Goal: Task Accomplishment & Management: Manage account settings

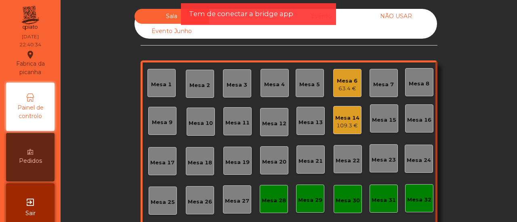
click at [350, 127] on div "109.3 €" at bounding box center [347, 126] width 24 height 8
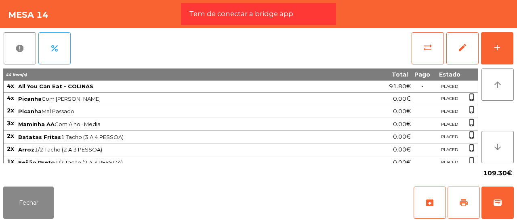
click at [462, 202] on span "print" at bounding box center [463, 203] width 10 height 10
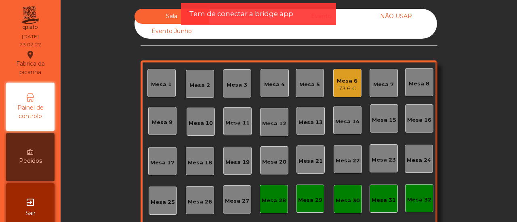
click at [409, 193] on div "Mesa 32" at bounding box center [419, 198] width 24 height 11
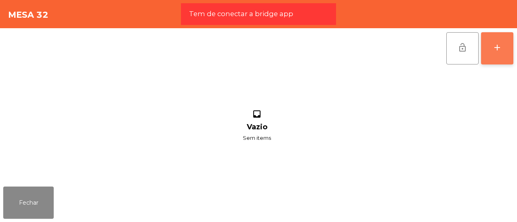
click at [492, 50] on div "add" at bounding box center [497, 48] width 10 height 10
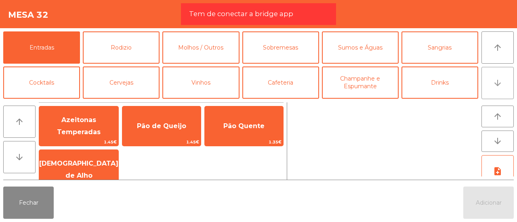
click at [491, 87] on button "arrow_downward" at bounding box center [497, 83] width 32 height 32
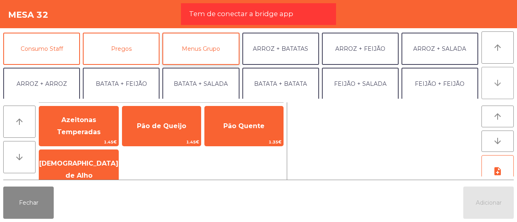
scroll to position [70, 0]
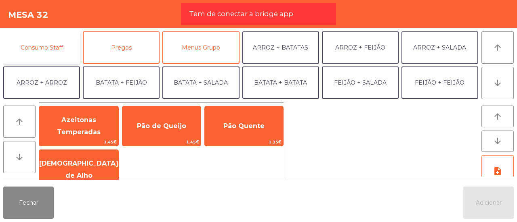
click at [44, 53] on button "Consumo Staff" at bounding box center [41, 47] width 77 height 32
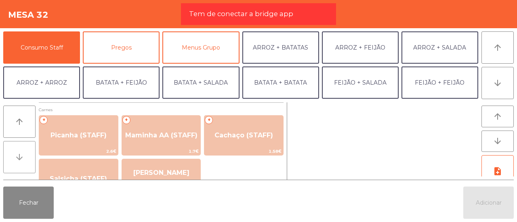
click at [21, 152] on button "arrow_downward" at bounding box center [19, 157] width 32 height 32
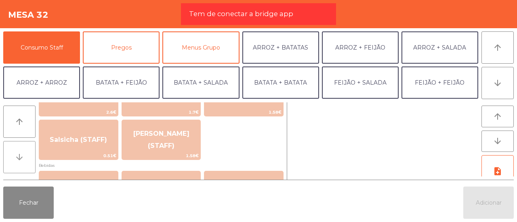
click at [21, 152] on button "arrow_downward" at bounding box center [19, 157] width 32 height 32
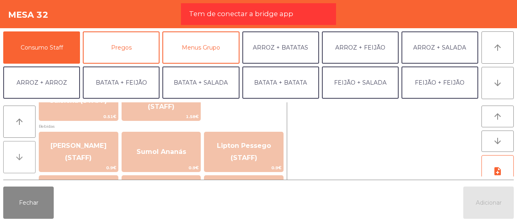
click at [21, 152] on button "arrow_downward" at bounding box center [19, 157] width 32 height 32
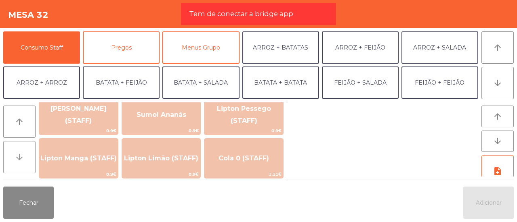
click at [21, 152] on button "arrow_downward" at bounding box center [19, 157] width 32 height 32
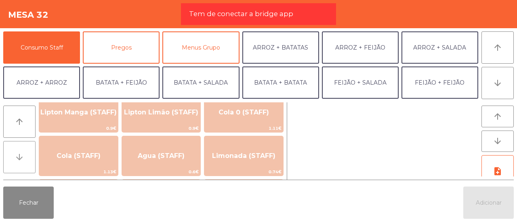
click at [21, 152] on button "arrow_downward" at bounding box center [19, 157] width 32 height 32
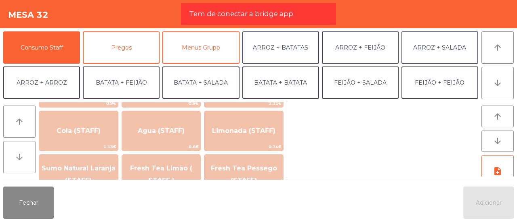
click at [21, 152] on button "arrow_downward" at bounding box center [19, 157] width 32 height 32
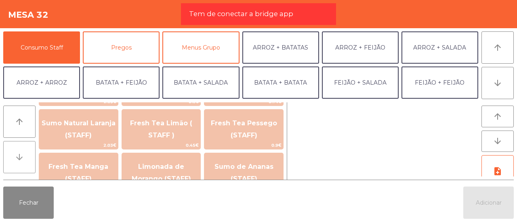
click at [21, 152] on button "arrow_downward" at bounding box center [19, 157] width 32 height 32
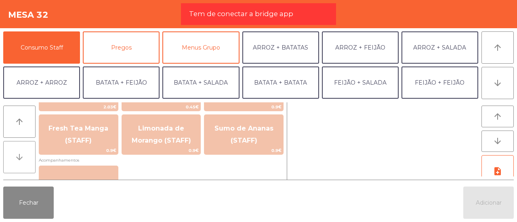
click at [21, 152] on button "arrow_downward" at bounding box center [19, 157] width 32 height 32
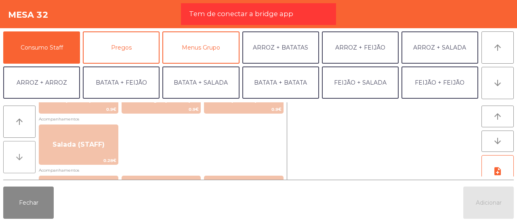
click at [21, 152] on button "arrow_downward" at bounding box center [19, 157] width 32 height 32
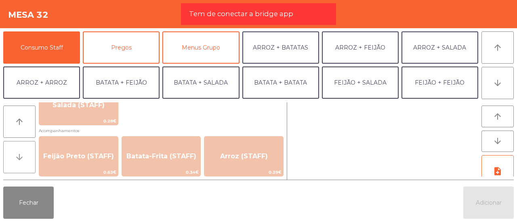
click at [21, 152] on button "arrow_downward" at bounding box center [19, 157] width 32 height 32
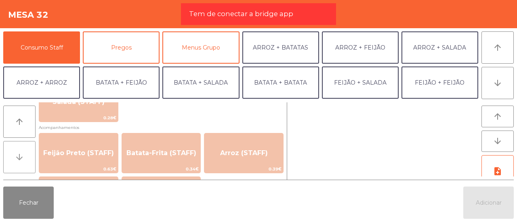
click at [21, 152] on button "arrow_downward" at bounding box center [19, 157] width 32 height 32
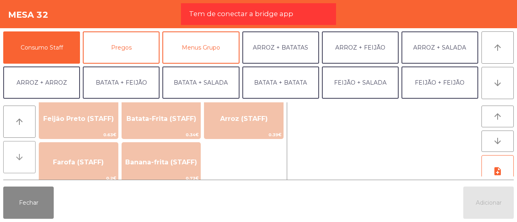
click at [21, 152] on button "arrow_downward" at bounding box center [19, 157] width 32 height 32
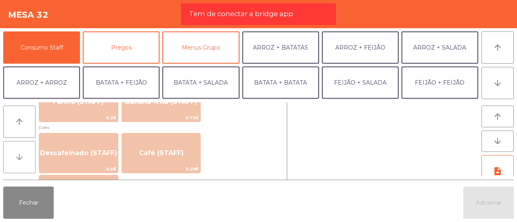
click at [21, 152] on button "arrow_downward" at bounding box center [19, 157] width 32 height 32
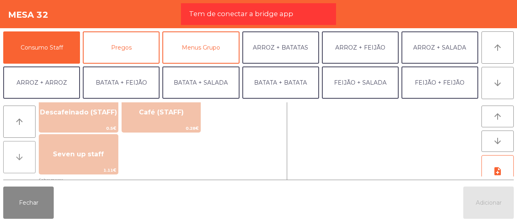
click at [21, 152] on button "arrow_downward" at bounding box center [19, 157] width 32 height 32
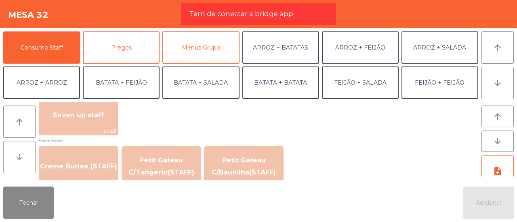
click at [21, 152] on button "arrow_downward" at bounding box center [19, 157] width 32 height 32
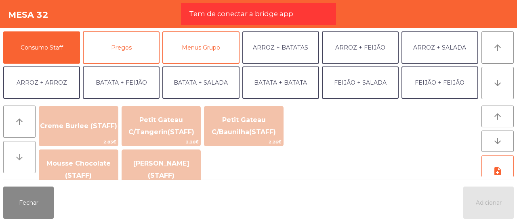
click at [21, 152] on button "arrow_downward" at bounding box center [19, 157] width 32 height 32
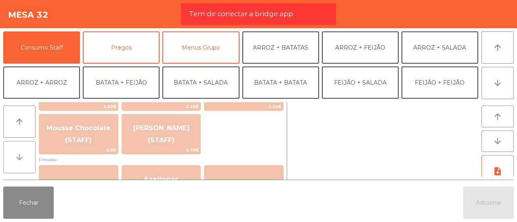
click at [21, 152] on button "arrow_downward" at bounding box center [19, 157] width 32 height 32
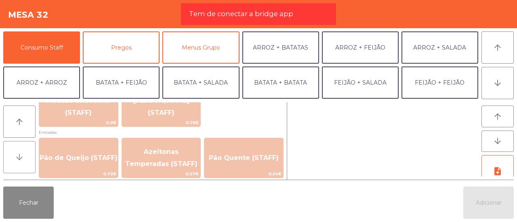
click at [21, 152] on button "arrow_downward" at bounding box center [19, 157] width 32 height 32
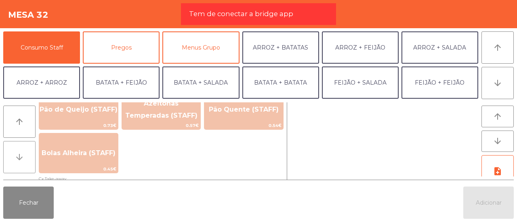
click at [21, 152] on button "arrow_downward" at bounding box center [19, 157] width 32 height 32
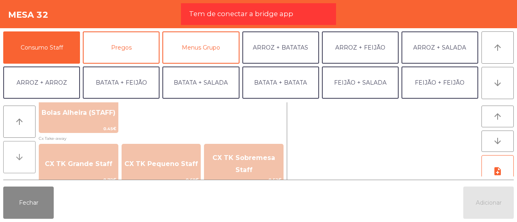
click at [21, 152] on button "arrow_downward" at bounding box center [19, 157] width 32 height 32
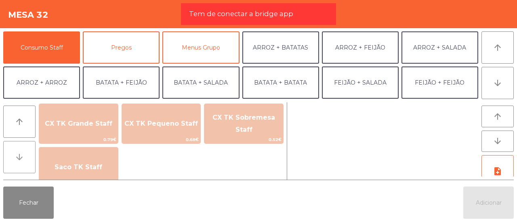
click at [21, 152] on button "arrow_downward" at bounding box center [19, 157] width 32 height 32
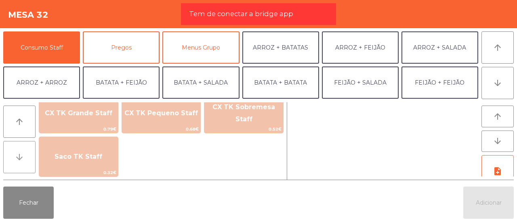
click at [21, 152] on button "arrow_downward" at bounding box center [19, 157] width 32 height 32
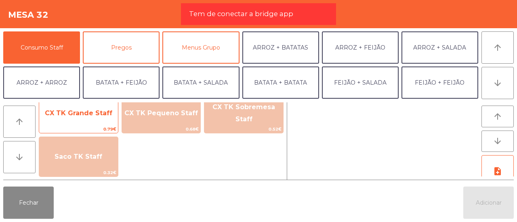
click at [101, 117] on span "CX TK Grande Staff" at bounding box center [78, 114] width 79 height 22
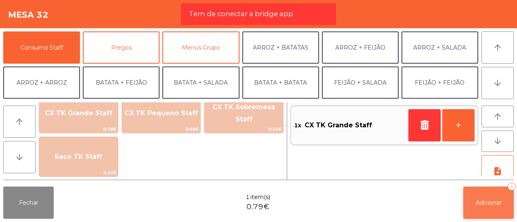
click at [483, 197] on button "Adicionar 1" at bounding box center [488, 203] width 50 height 32
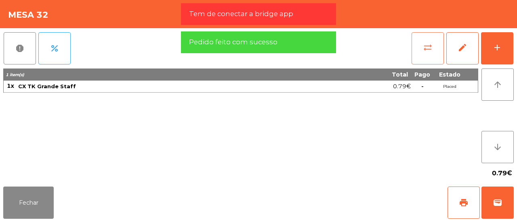
click at [430, 43] on span "sync_alt" at bounding box center [428, 48] width 10 height 10
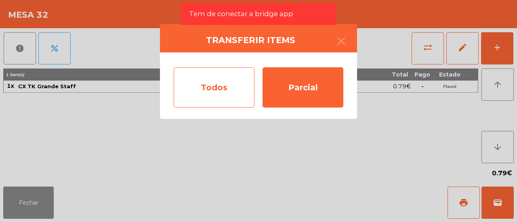
click at [234, 77] on div "Todos" at bounding box center [214, 87] width 81 height 40
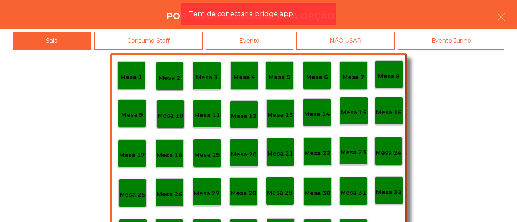
click at [270, 32] on div "Evento" at bounding box center [249, 41] width 87 height 18
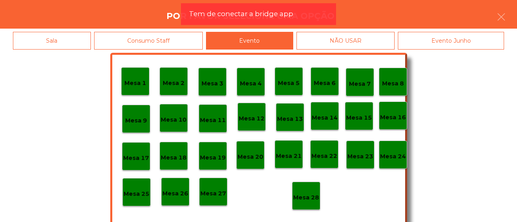
click at [305, 197] on p "Mesa 28" at bounding box center [306, 197] width 26 height 9
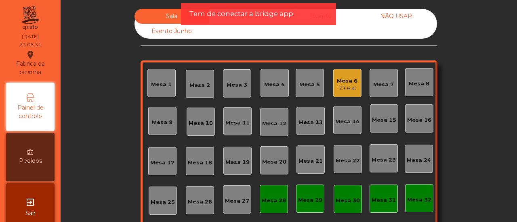
scroll to position [0, 0]
click at [346, 17] on div "Evento" at bounding box center [321, 16] width 75 height 15
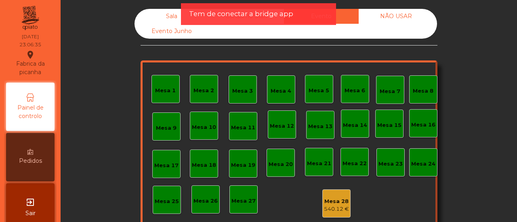
click at [339, 202] on div "Mesa 28" at bounding box center [336, 202] width 25 height 8
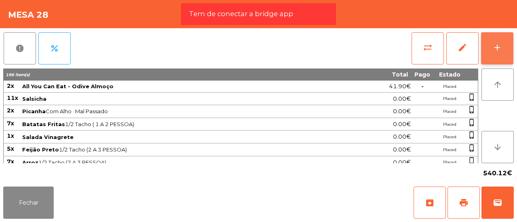
click at [490, 48] on button "add" at bounding box center [497, 48] width 32 height 32
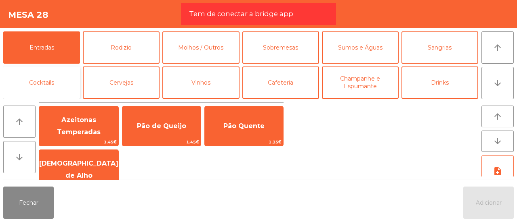
click at [71, 76] on button "Cocktails" at bounding box center [41, 83] width 77 height 32
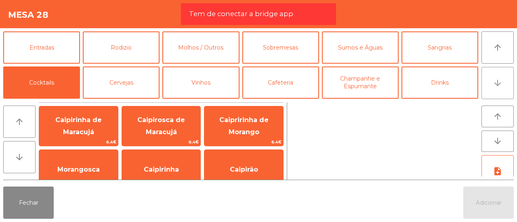
click at [501, 83] on icon "arrow_downward" at bounding box center [497, 83] width 10 height 10
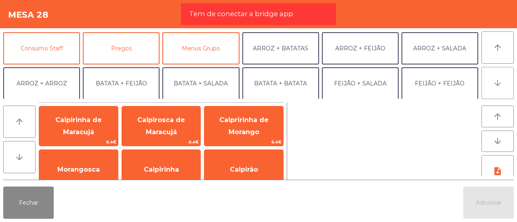
scroll to position [70, 0]
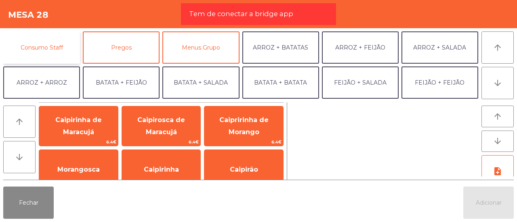
click at [60, 51] on button "Consumo Staff" at bounding box center [41, 47] width 77 height 32
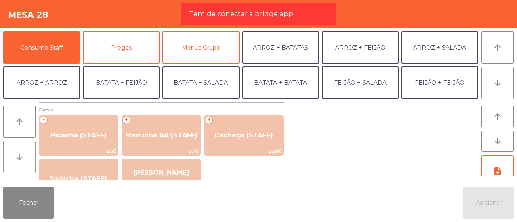
click at [25, 163] on button "arrow_downward" at bounding box center [19, 157] width 32 height 32
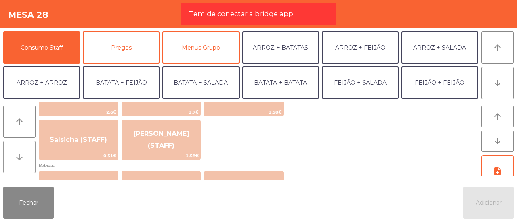
click at [25, 163] on button "arrow_downward" at bounding box center [19, 157] width 32 height 32
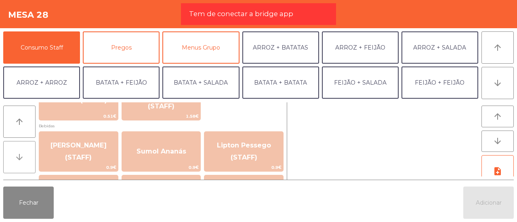
click at [25, 163] on button "arrow_downward" at bounding box center [19, 157] width 32 height 32
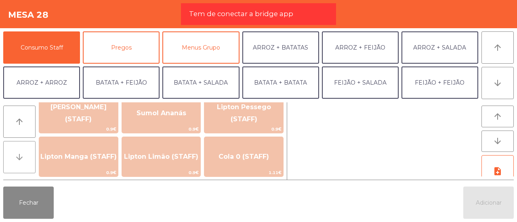
click at [25, 163] on button "arrow_downward" at bounding box center [19, 157] width 32 height 32
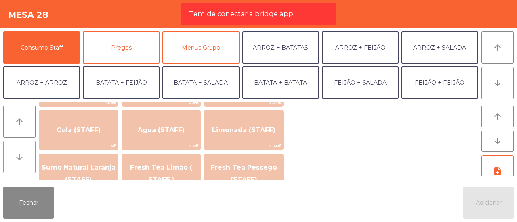
click at [25, 163] on button "arrow_downward" at bounding box center [19, 157] width 32 height 32
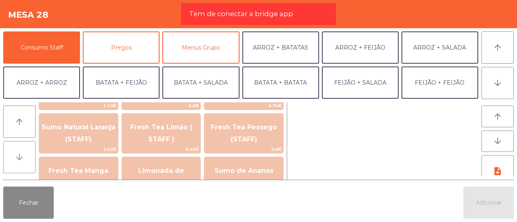
click at [25, 163] on button "arrow_downward" at bounding box center [19, 157] width 32 height 32
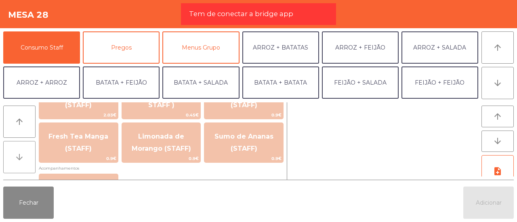
click at [25, 163] on button "arrow_downward" at bounding box center [19, 157] width 32 height 32
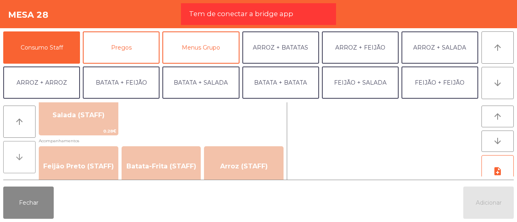
click at [25, 163] on button "arrow_downward" at bounding box center [19, 157] width 32 height 32
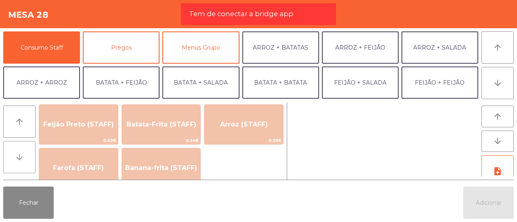
click at [25, 163] on button "arrow_downward" at bounding box center [19, 157] width 32 height 32
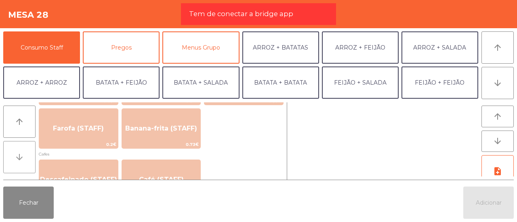
click at [25, 163] on button "arrow_downward" at bounding box center [19, 157] width 32 height 32
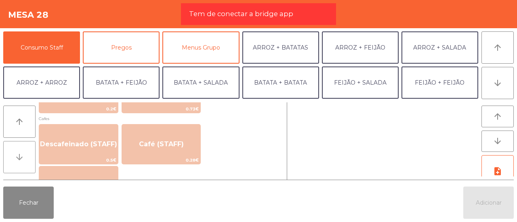
click at [25, 163] on button "arrow_downward" at bounding box center [19, 157] width 32 height 32
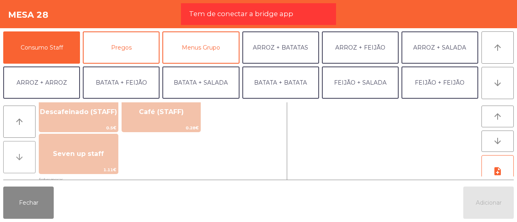
click at [25, 163] on button "arrow_downward" at bounding box center [19, 157] width 32 height 32
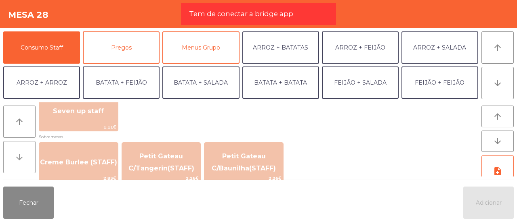
click at [25, 163] on button "arrow_downward" at bounding box center [19, 157] width 32 height 32
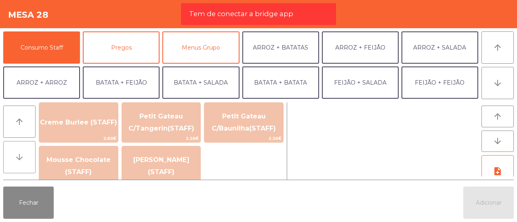
click at [25, 163] on button "arrow_downward" at bounding box center [19, 157] width 32 height 32
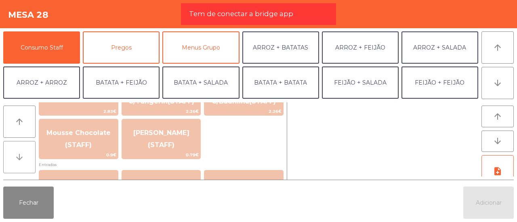
click at [25, 163] on button "arrow_downward" at bounding box center [19, 157] width 32 height 32
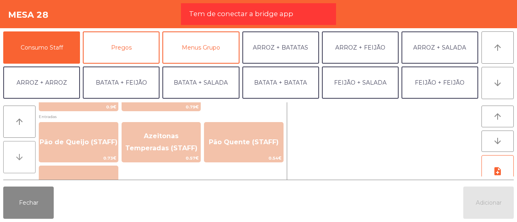
click at [25, 163] on button "arrow_downward" at bounding box center [19, 157] width 32 height 32
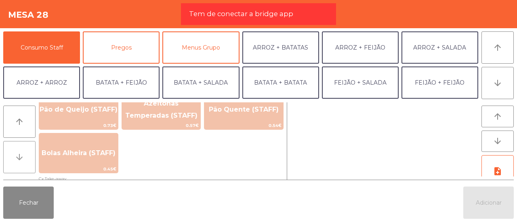
click at [25, 163] on button "arrow_downward" at bounding box center [19, 157] width 32 height 32
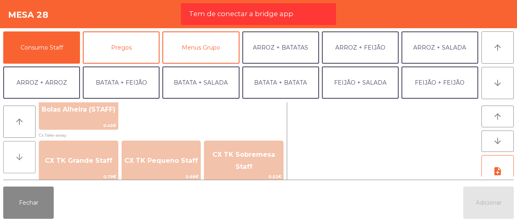
click at [25, 163] on button "arrow_downward" at bounding box center [19, 157] width 32 height 32
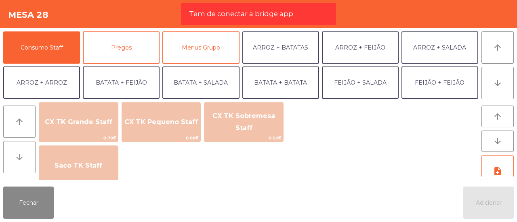
click at [25, 163] on button "arrow_downward" at bounding box center [19, 157] width 32 height 32
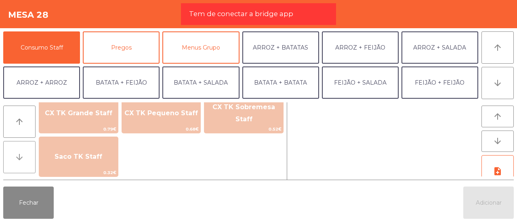
click at [25, 163] on button "arrow_downward" at bounding box center [19, 157] width 32 height 32
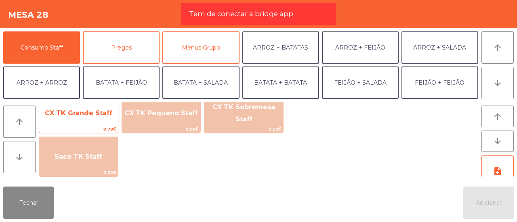
click at [71, 116] on span "CX TK Grande Staff" at bounding box center [78, 113] width 67 height 8
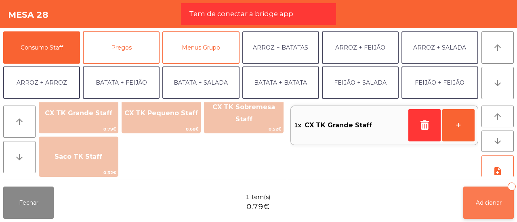
click at [495, 201] on span "Adicionar" at bounding box center [488, 202] width 26 height 7
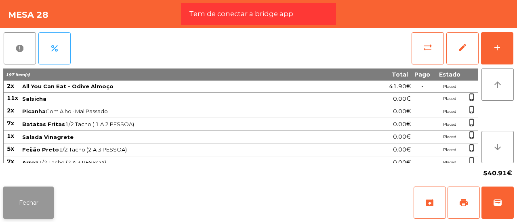
click at [46, 199] on button "Fechar" at bounding box center [28, 203] width 50 height 32
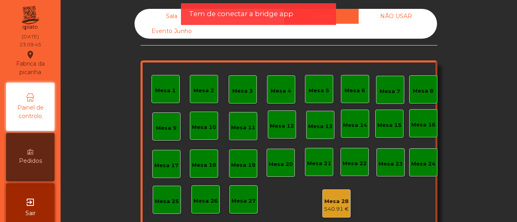
click at [167, 14] on div "Sala" at bounding box center [171, 16] width 75 height 15
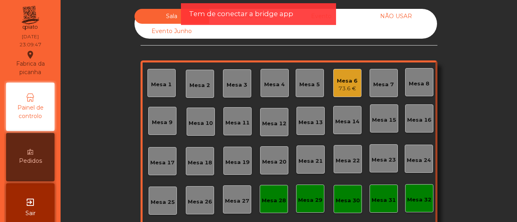
click at [418, 195] on div "Mesa 32" at bounding box center [419, 198] width 24 height 11
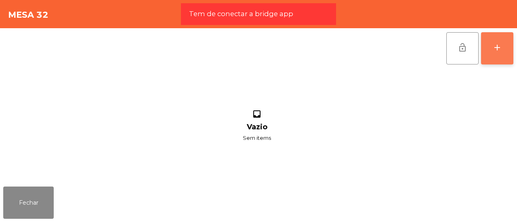
click at [487, 59] on button "add" at bounding box center [497, 48] width 32 height 32
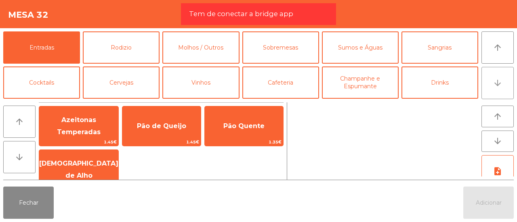
click at [505, 79] on button "arrow_downward" at bounding box center [497, 83] width 32 height 32
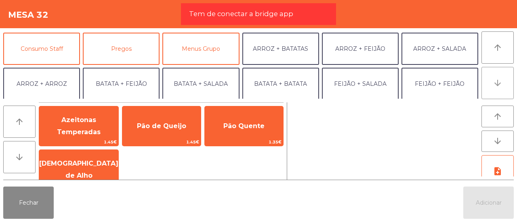
scroll to position [70, 0]
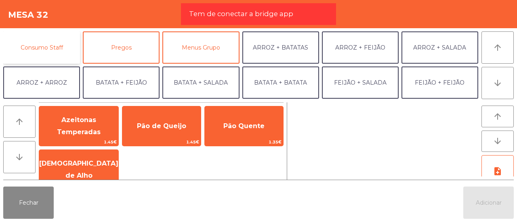
click at [61, 40] on button "Consumo Staff" at bounding box center [41, 47] width 77 height 32
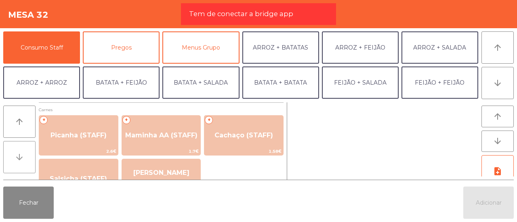
click at [19, 157] on icon "arrow_downward" at bounding box center [20, 158] width 10 height 10
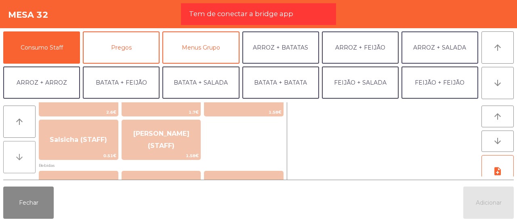
click at [19, 157] on icon "arrow_downward" at bounding box center [20, 158] width 10 height 10
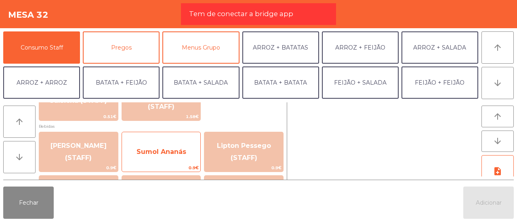
click at [141, 152] on span "Sumol Ananás" at bounding box center [161, 152] width 50 height 8
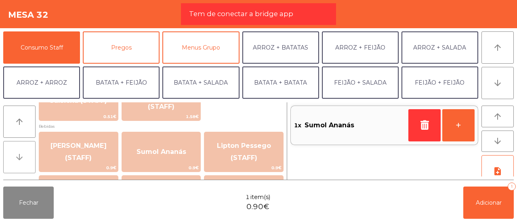
click at [25, 161] on button "arrow_downward" at bounding box center [19, 157] width 32 height 32
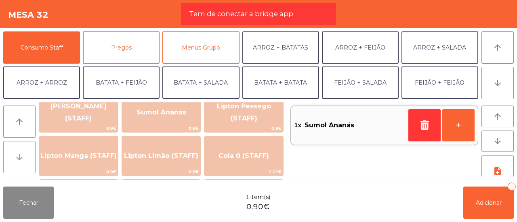
click at [25, 161] on button "arrow_downward" at bounding box center [19, 157] width 32 height 32
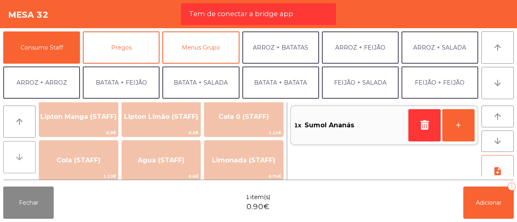
click at [25, 161] on button "arrow_downward" at bounding box center [19, 157] width 32 height 32
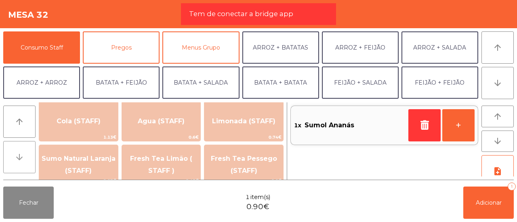
click at [25, 161] on button "arrow_downward" at bounding box center [19, 157] width 32 height 32
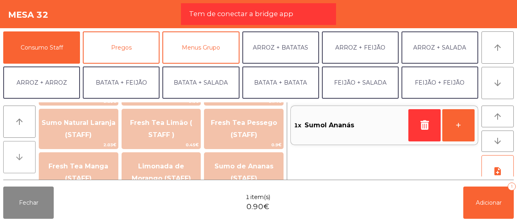
click at [25, 161] on button "arrow_downward" at bounding box center [19, 157] width 32 height 32
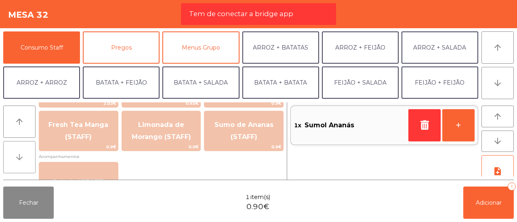
click at [25, 161] on button "arrow_downward" at bounding box center [19, 157] width 32 height 32
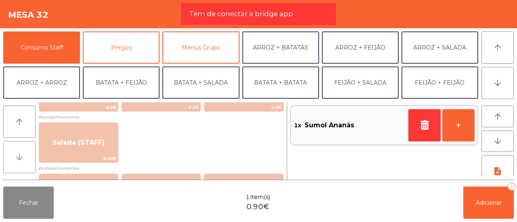
click at [25, 161] on button "arrow_downward" at bounding box center [19, 157] width 32 height 32
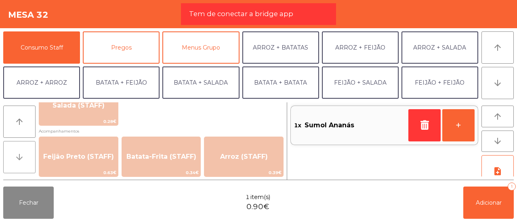
click at [25, 161] on button "arrow_downward" at bounding box center [19, 157] width 32 height 32
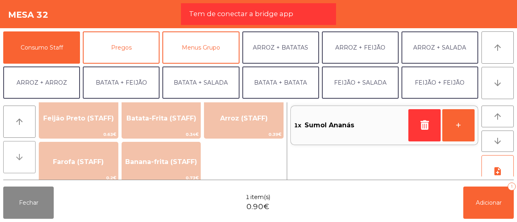
click at [25, 161] on button "arrow_downward" at bounding box center [19, 157] width 32 height 32
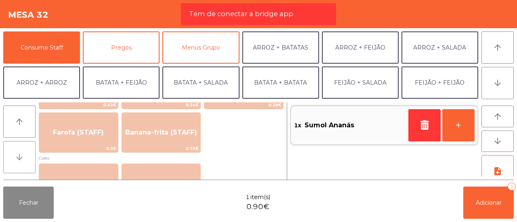
click at [25, 161] on button "arrow_downward" at bounding box center [19, 157] width 32 height 32
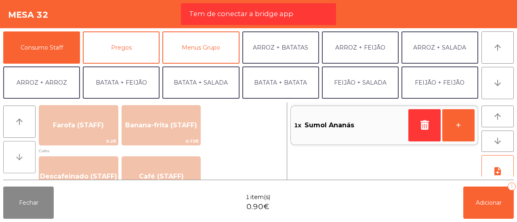
click at [25, 161] on button "arrow_downward" at bounding box center [19, 157] width 32 height 32
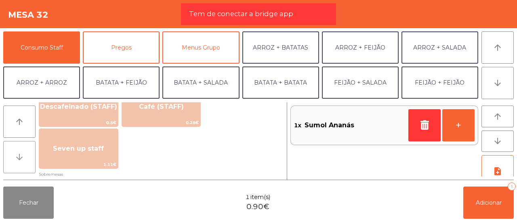
click at [25, 161] on button "arrow_downward" at bounding box center [19, 157] width 32 height 32
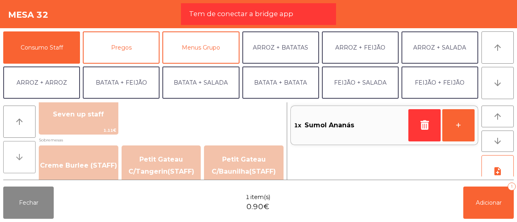
click at [25, 161] on button "arrow_downward" at bounding box center [19, 157] width 32 height 32
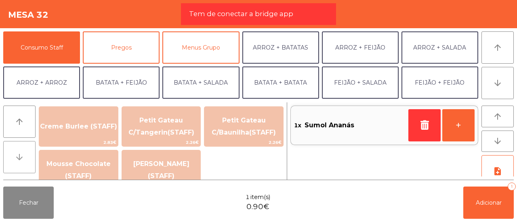
click at [25, 161] on button "arrow_downward" at bounding box center [19, 157] width 32 height 32
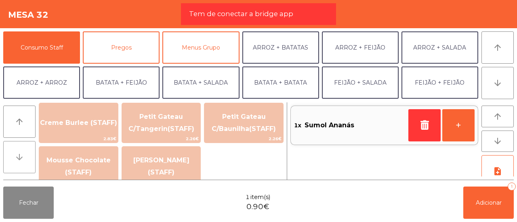
click at [25, 161] on button "arrow_downward" at bounding box center [19, 157] width 32 height 32
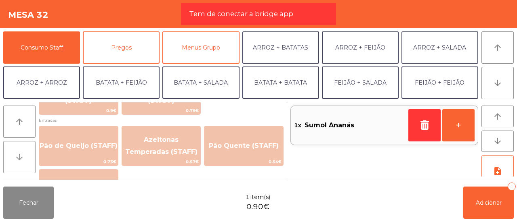
click at [25, 161] on button "arrow_downward" at bounding box center [19, 157] width 32 height 32
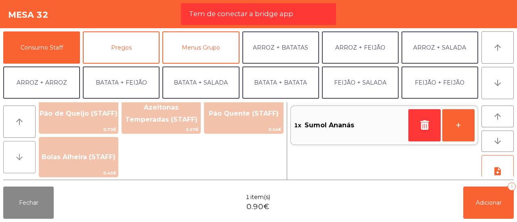
click at [25, 161] on button "arrow_downward" at bounding box center [19, 157] width 32 height 32
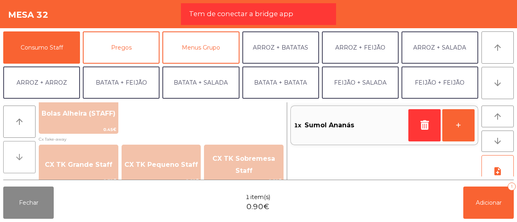
click at [25, 161] on button "arrow_downward" at bounding box center [19, 157] width 32 height 32
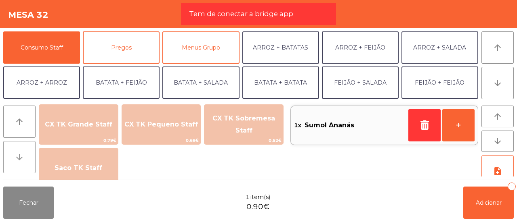
click at [25, 161] on button "arrow_downward" at bounding box center [19, 157] width 32 height 32
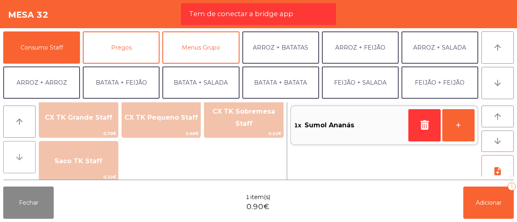
click at [25, 161] on button "arrow_downward" at bounding box center [19, 157] width 32 height 32
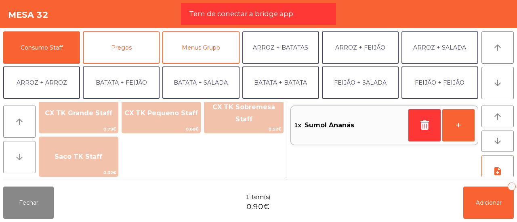
click at [25, 161] on button "arrow_downward" at bounding box center [19, 157] width 32 height 32
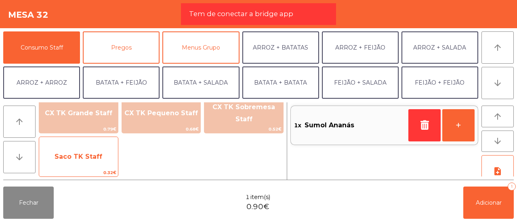
click at [71, 155] on span "Saco TK Staff" at bounding box center [78, 157] width 48 height 8
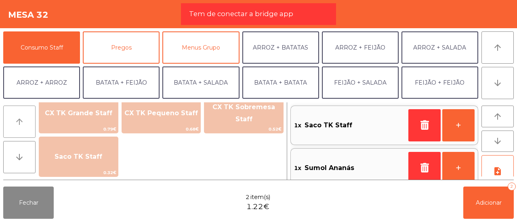
click at [22, 123] on icon "arrow_upward" at bounding box center [20, 122] width 10 height 10
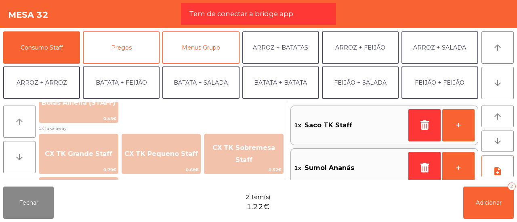
click at [22, 123] on icon "arrow_upward" at bounding box center [20, 122] width 10 height 10
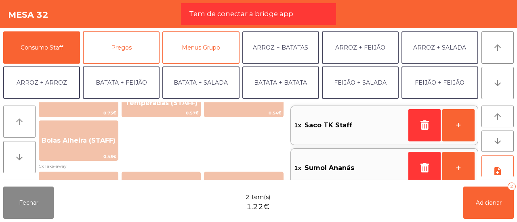
click at [22, 123] on icon "arrow_upward" at bounding box center [20, 122] width 10 height 10
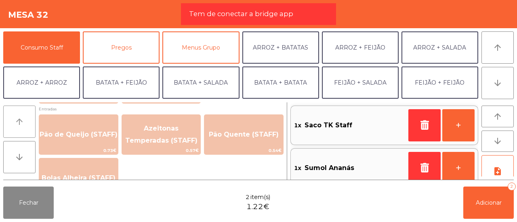
click at [22, 123] on icon "arrow_upward" at bounding box center [20, 122] width 10 height 10
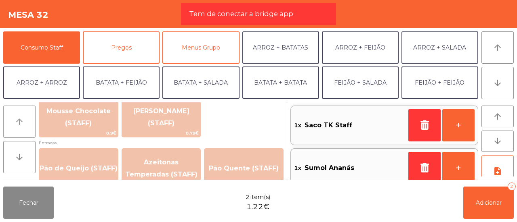
click at [22, 123] on icon "arrow_upward" at bounding box center [20, 122] width 10 height 10
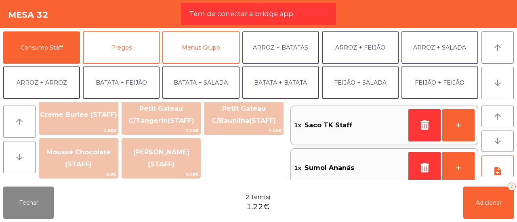
click at [22, 123] on icon "arrow_upward" at bounding box center [20, 122] width 10 height 10
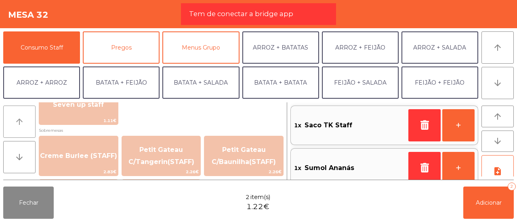
click at [22, 123] on icon "arrow_upward" at bounding box center [20, 122] width 10 height 10
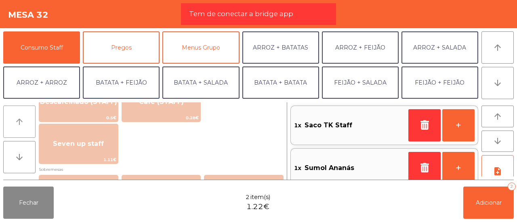
click at [22, 123] on icon "arrow_upward" at bounding box center [20, 122] width 10 height 10
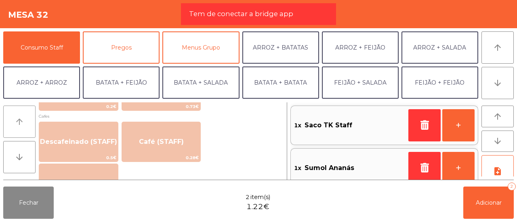
click at [22, 123] on icon "arrow_upward" at bounding box center [20, 122] width 10 height 10
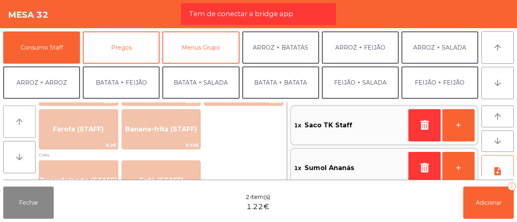
click at [22, 123] on icon "arrow_upward" at bounding box center [20, 122] width 10 height 10
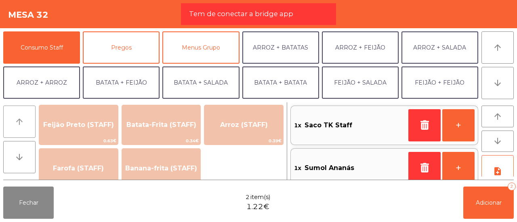
click at [22, 123] on icon "arrow_upward" at bounding box center [20, 122] width 10 height 10
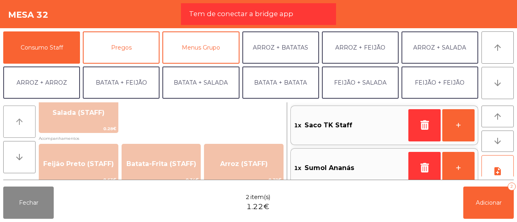
click at [22, 123] on icon "arrow_upward" at bounding box center [20, 122] width 10 height 10
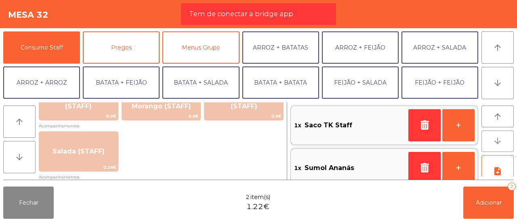
click at [500, 146] on icon "arrow_downward" at bounding box center [497, 141] width 10 height 10
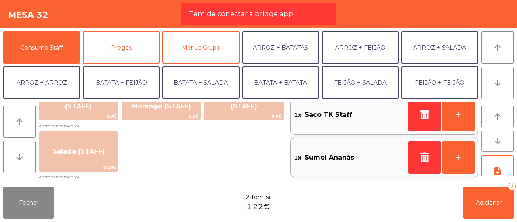
click at [500, 146] on icon "arrow_downward" at bounding box center [497, 141] width 10 height 10
click at [501, 84] on icon "arrow_downward" at bounding box center [497, 83] width 10 height 10
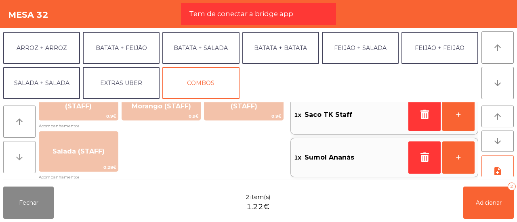
click at [13, 154] on button "arrow_downward" at bounding box center [19, 157] width 32 height 32
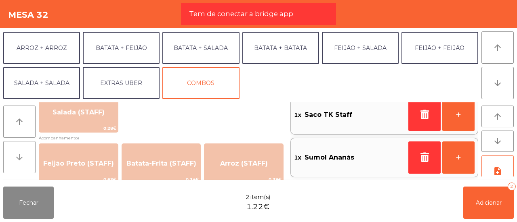
click at [13, 154] on button "arrow_downward" at bounding box center [19, 157] width 32 height 32
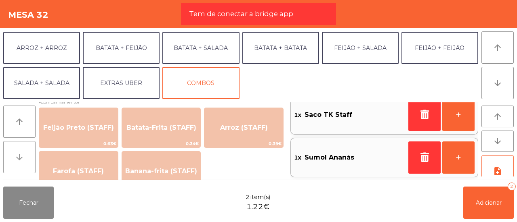
scroll to position [383, 0]
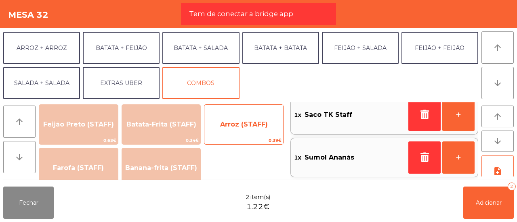
click at [232, 121] on span "Arroz (STAFF)" at bounding box center [244, 125] width 48 height 8
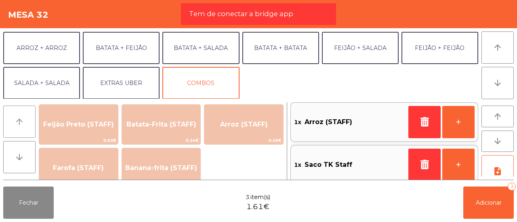
click at [23, 125] on icon "arrow_upward" at bounding box center [20, 122] width 10 height 10
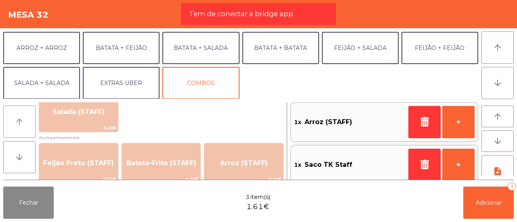
click at [23, 125] on icon "arrow_upward" at bounding box center [20, 122] width 10 height 10
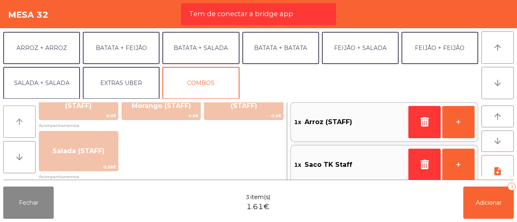
click at [23, 125] on icon "arrow_upward" at bounding box center [20, 122] width 10 height 10
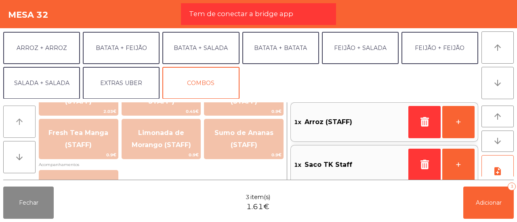
click at [23, 125] on icon "arrow_upward" at bounding box center [20, 122] width 10 height 10
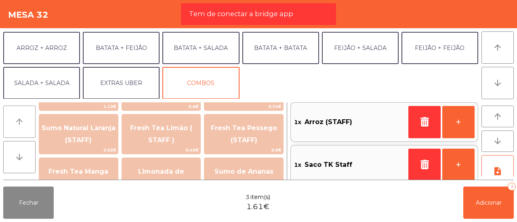
click at [23, 125] on icon "arrow_upward" at bounding box center [20, 122] width 10 height 10
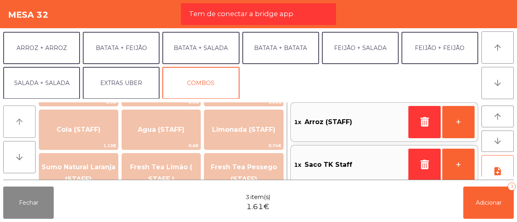
click at [23, 125] on icon "arrow_upward" at bounding box center [20, 122] width 10 height 10
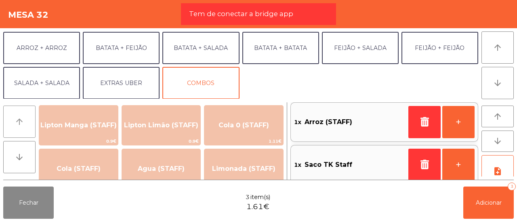
click at [23, 125] on icon "arrow_upward" at bounding box center [20, 122] width 10 height 10
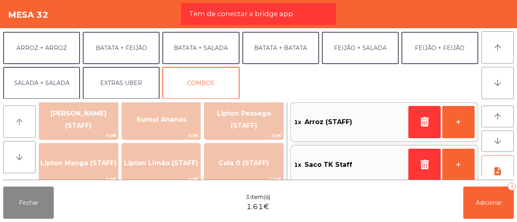
click at [23, 125] on icon "arrow_upward" at bounding box center [20, 122] width 10 height 10
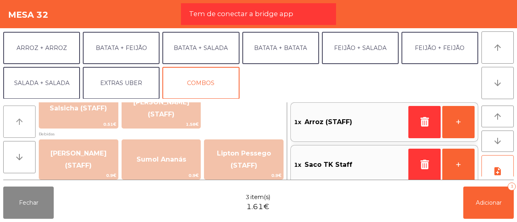
click at [23, 125] on icon "arrow_upward" at bounding box center [20, 122] width 10 height 10
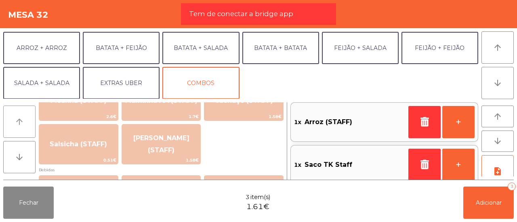
scroll to position [31, 0]
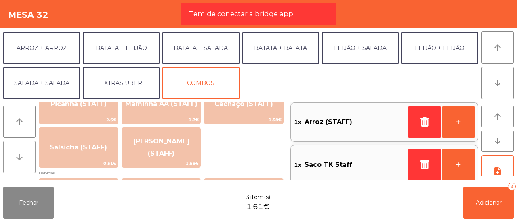
click at [15, 154] on icon "arrow_downward" at bounding box center [20, 158] width 10 height 10
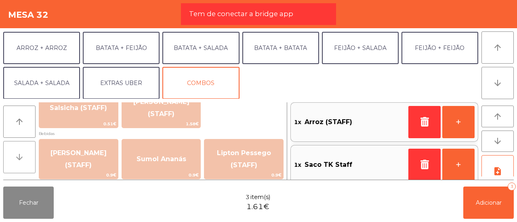
click at [15, 154] on icon "arrow_downward" at bounding box center [20, 158] width 10 height 10
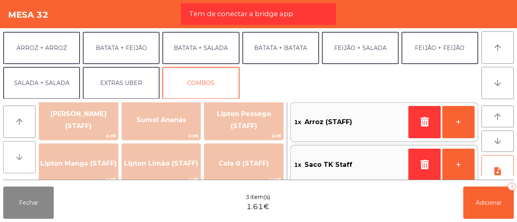
click at [15, 154] on icon "arrow_downward" at bounding box center [20, 158] width 10 height 10
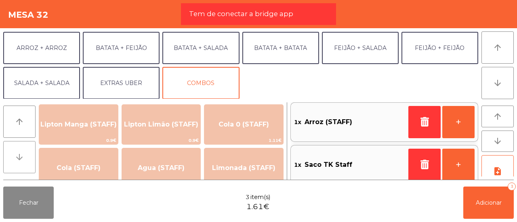
click at [15, 154] on icon "arrow_downward" at bounding box center [20, 158] width 10 height 10
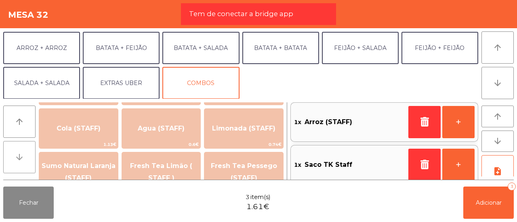
click at [15, 154] on icon "arrow_downward" at bounding box center [20, 158] width 10 height 10
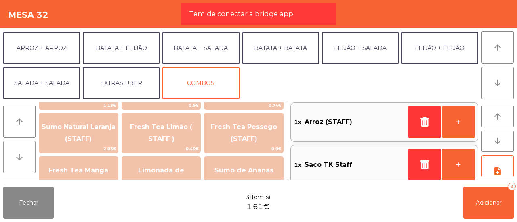
click at [15, 154] on icon "arrow_downward" at bounding box center [20, 158] width 10 height 10
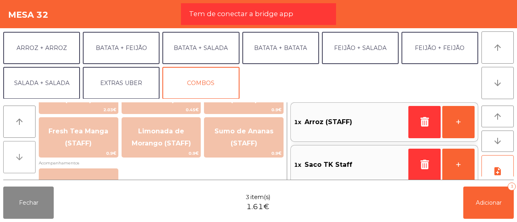
click at [15, 154] on icon "arrow_downward" at bounding box center [20, 158] width 10 height 10
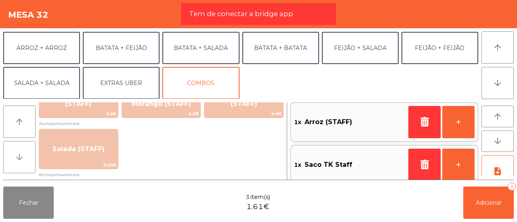
click at [15, 154] on icon "arrow_downward" at bounding box center [20, 158] width 10 height 10
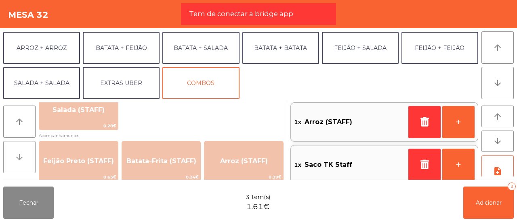
click at [15, 154] on icon "arrow_downward" at bounding box center [20, 158] width 10 height 10
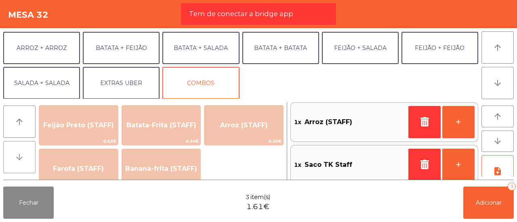
scroll to position [385, 0]
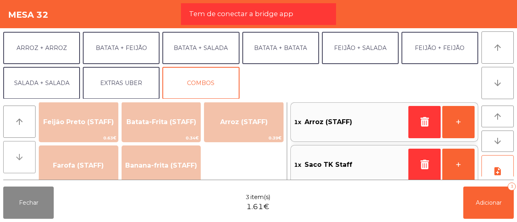
click at [15, 154] on icon "arrow_downward" at bounding box center [20, 158] width 10 height 10
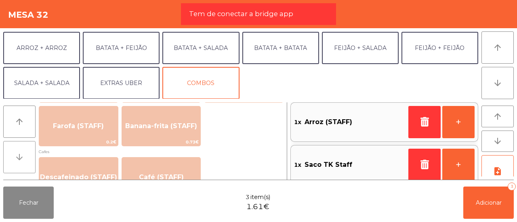
click at [15, 154] on icon "arrow_downward" at bounding box center [20, 158] width 10 height 10
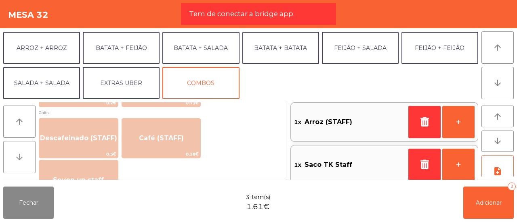
click at [15, 154] on icon "arrow_downward" at bounding box center [20, 158] width 10 height 10
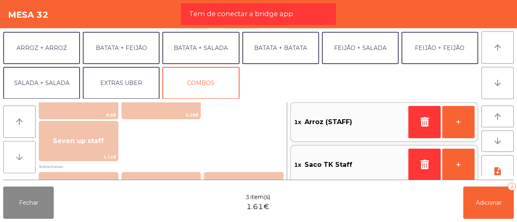
click at [15, 154] on icon "arrow_downward" at bounding box center [20, 158] width 10 height 10
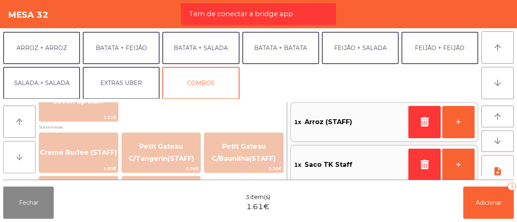
click at [15, 154] on icon "arrow_downward" at bounding box center [20, 158] width 10 height 10
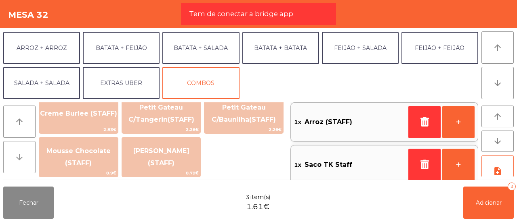
click at [15, 154] on icon "arrow_downward" at bounding box center [20, 158] width 10 height 10
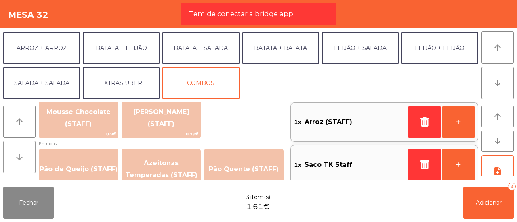
click at [15, 154] on icon "arrow_downward" at bounding box center [20, 158] width 10 height 10
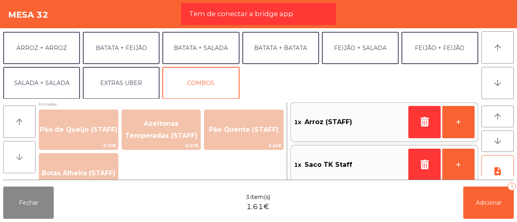
click at [15, 154] on icon "arrow_downward" at bounding box center [20, 158] width 10 height 10
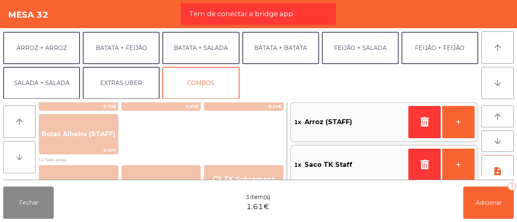
click at [15, 154] on icon "arrow_downward" at bounding box center [20, 158] width 10 height 10
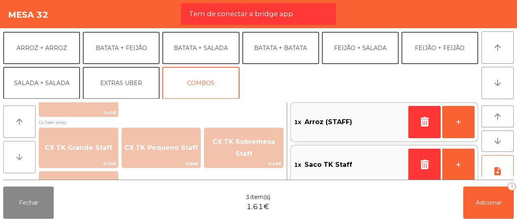
click at [15, 154] on icon "arrow_downward" at bounding box center [20, 158] width 10 height 10
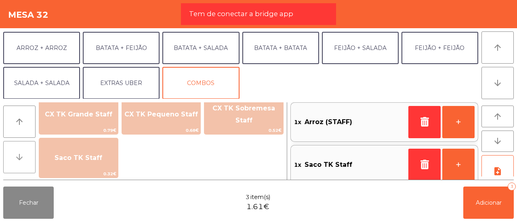
click at [15, 154] on icon "arrow_downward" at bounding box center [20, 158] width 10 height 10
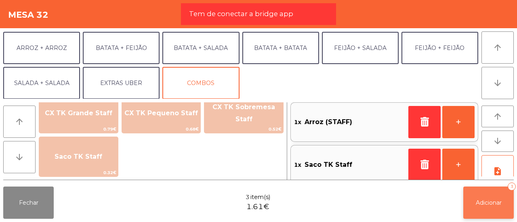
click at [487, 195] on button "Adicionar 3" at bounding box center [488, 203] width 50 height 32
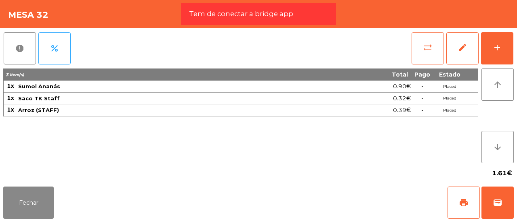
click at [430, 42] on button "sync_alt" at bounding box center [427, 48] width 32 height 32
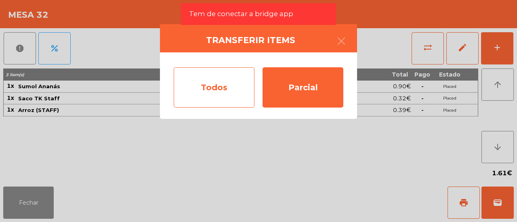
click at [237, 82] on div "Todos" at bounding box center [214, 87] width 81 height 40
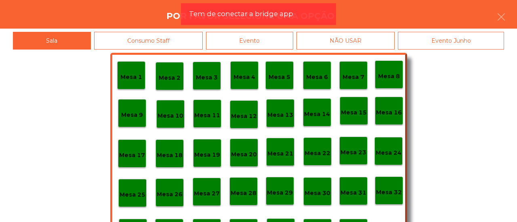
click at [277, 38] on div "Evento" at bounding box center [249, 41] width 87 height 18
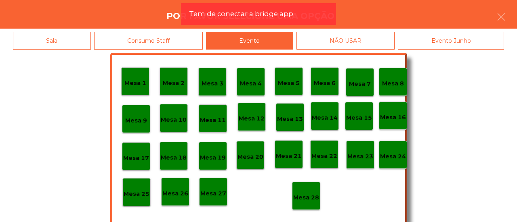
click at [302, 196] on p "Mesa 28" at bounding box center [306, 197] width 26 height 9
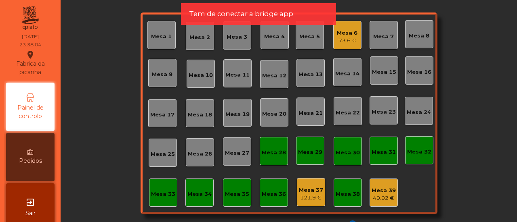
scroll to position [95, 0]
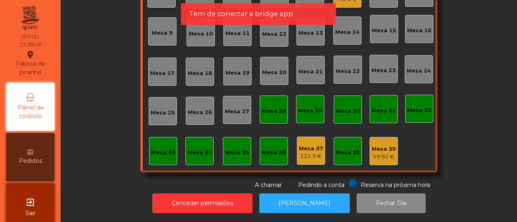
drag, startPoint x: 508, startPoint y: 215, endPoint x: 515, endPoint y: 198, distance: 18.9
click at [515, 198] on div "Sala Consumo Staff Evento NÃO USAR Evento Junho Mesa 1 Mesa 2 Mesa 3 Mesa 4 Mes…" at bounding box center [289, 111] width 456 height 222
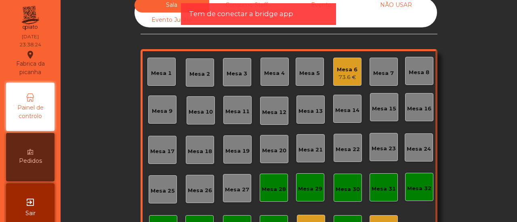
scroll to position [0, 0]
